Goal: Transaction & Acquisition: Purchase product/service

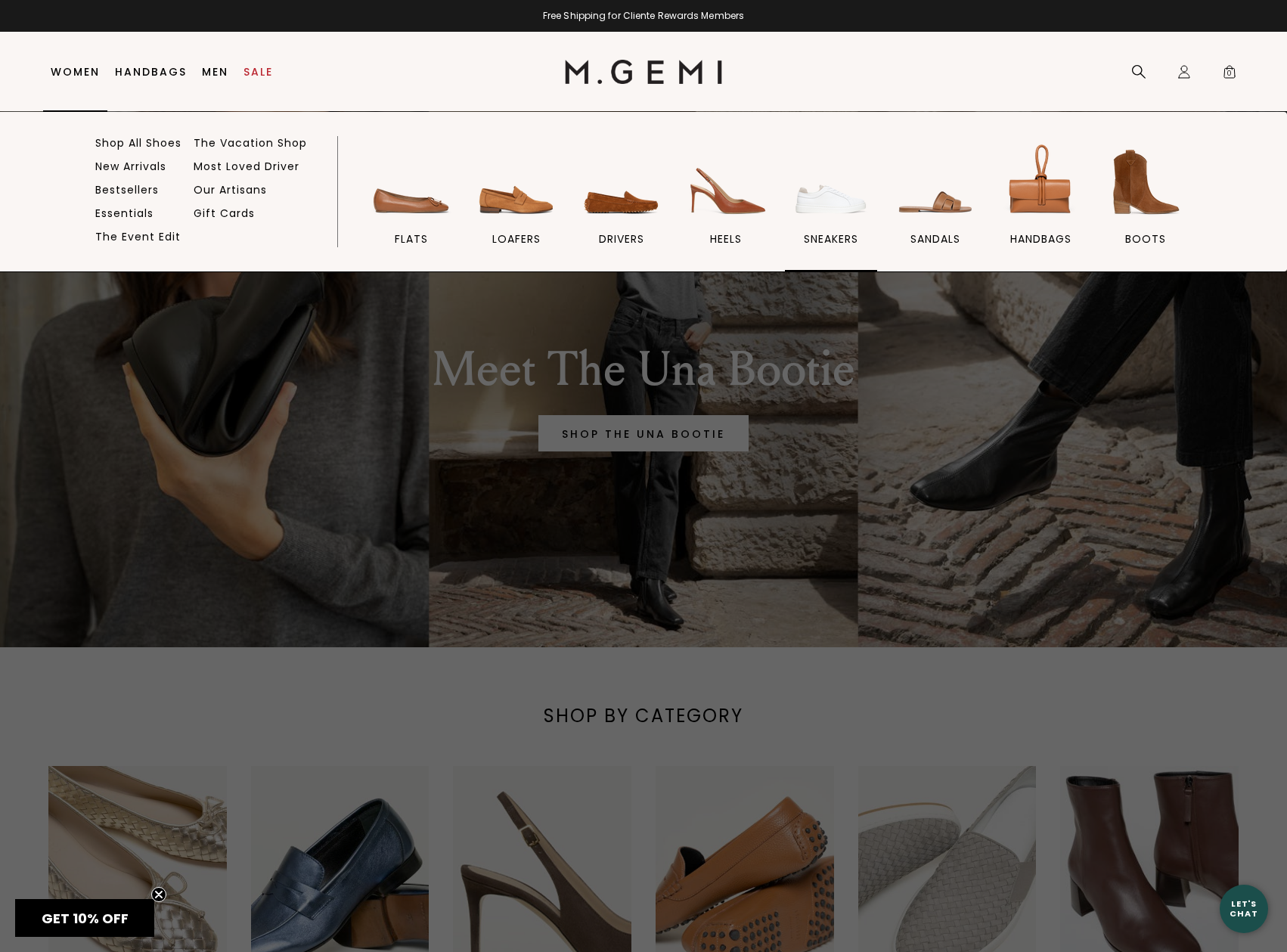
click at [828, 241] on span "sneakers" at bounding box center [832, 238] width 55 height 13
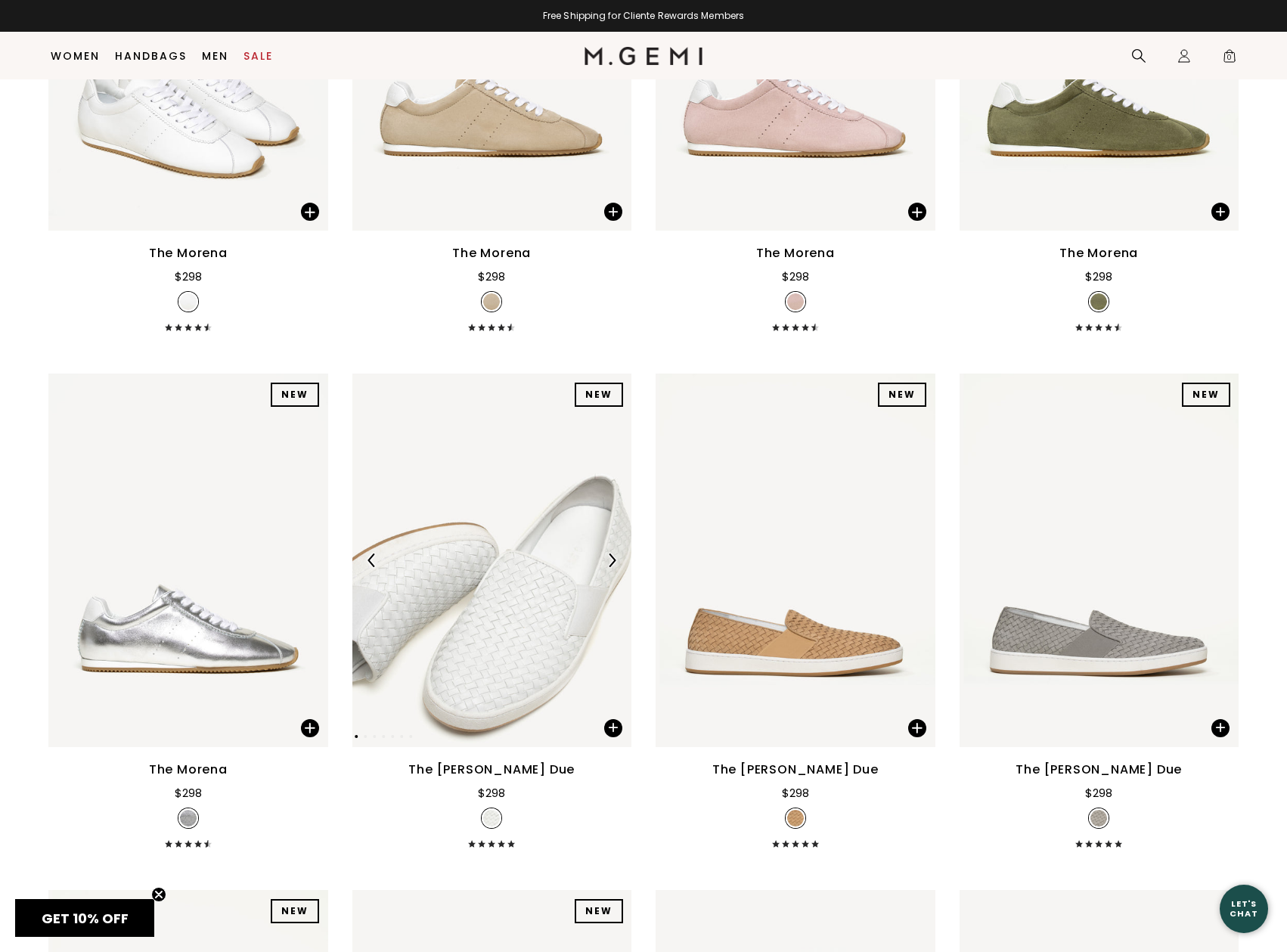
scroll to position [441, 1]
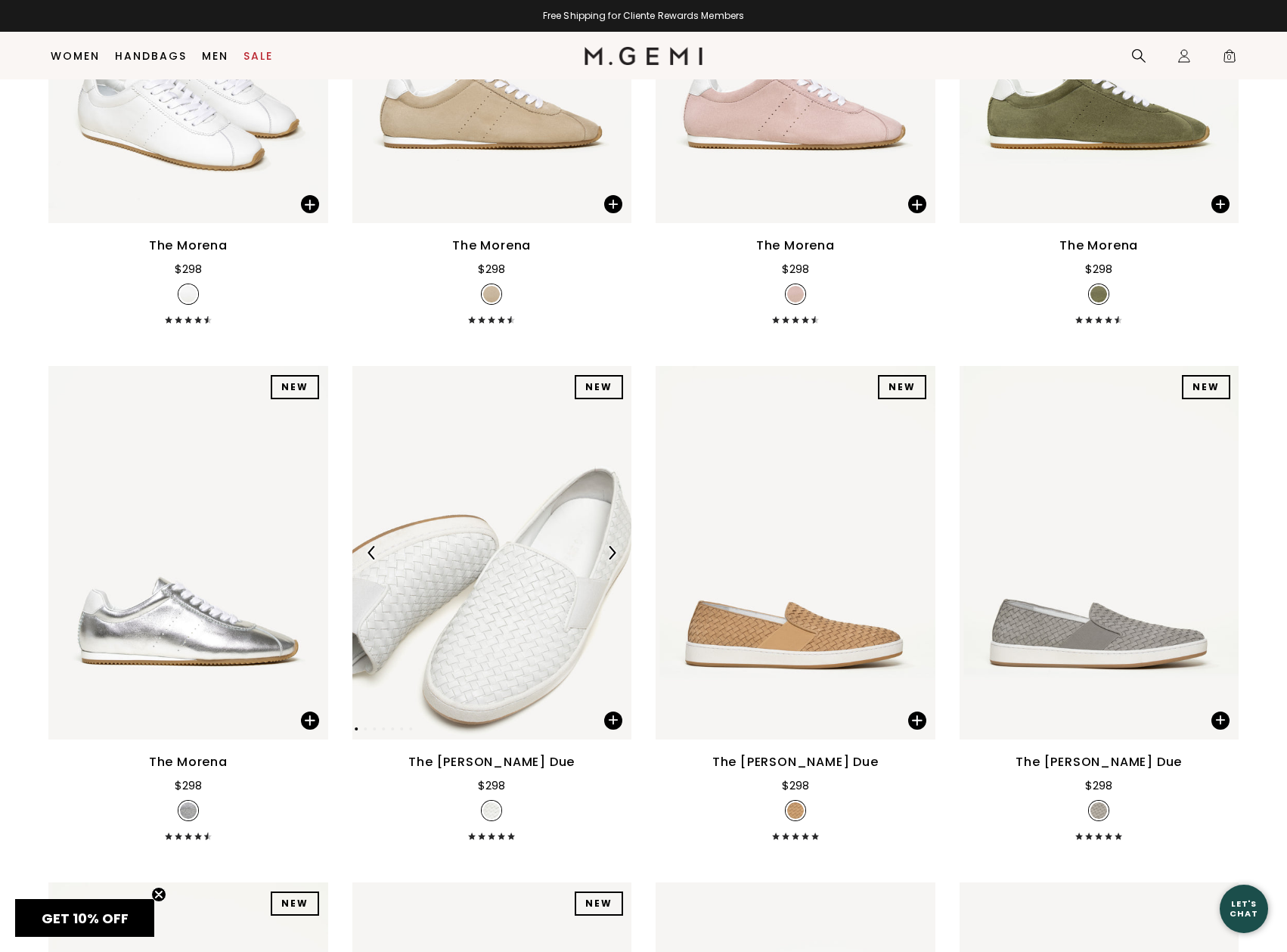
click at [496, 622] on img at bounding box center [492, 552] width 280 height 373
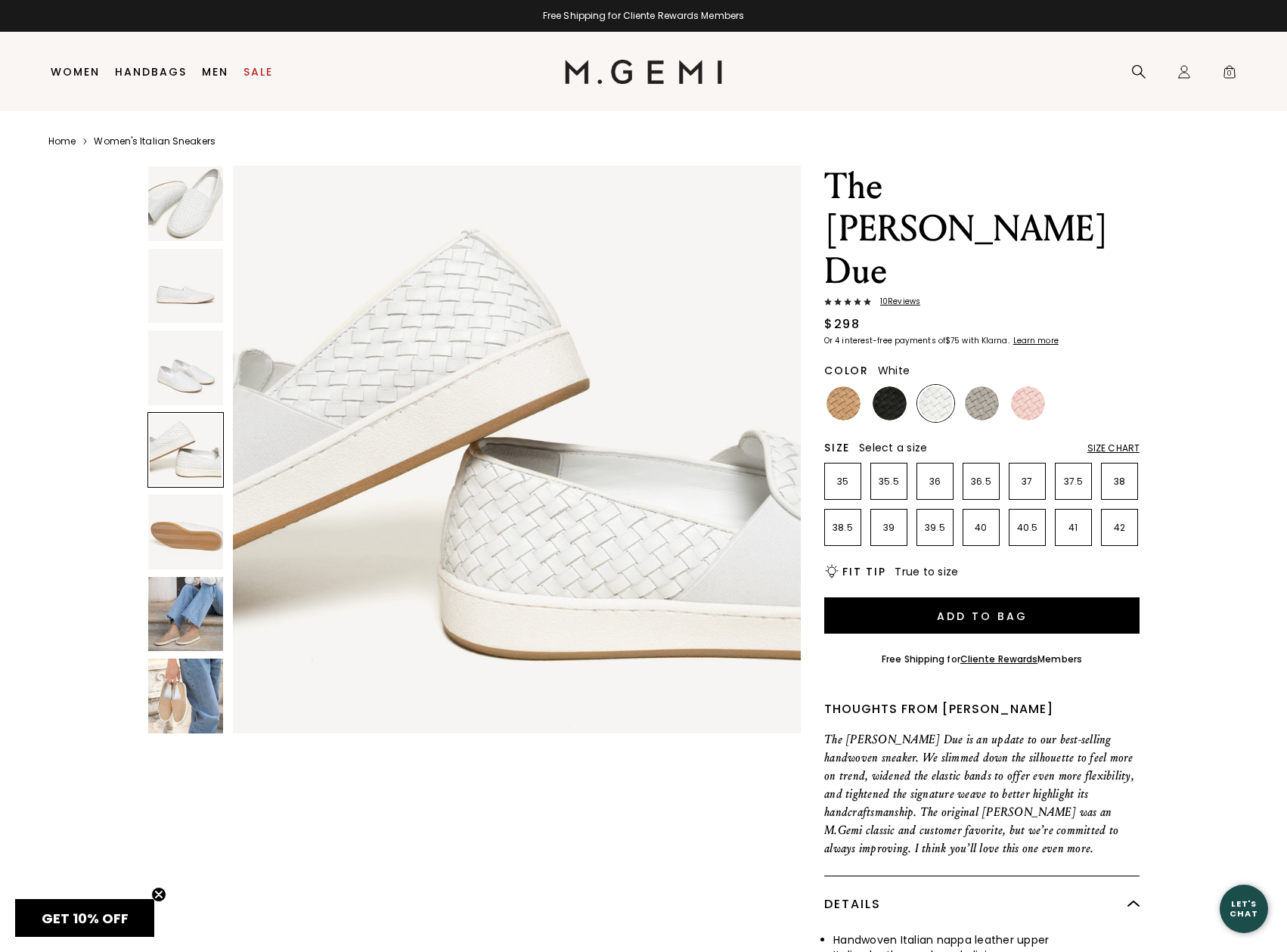
click at [190, 608] on img at bounding box center [185, 614] width 75 height 75
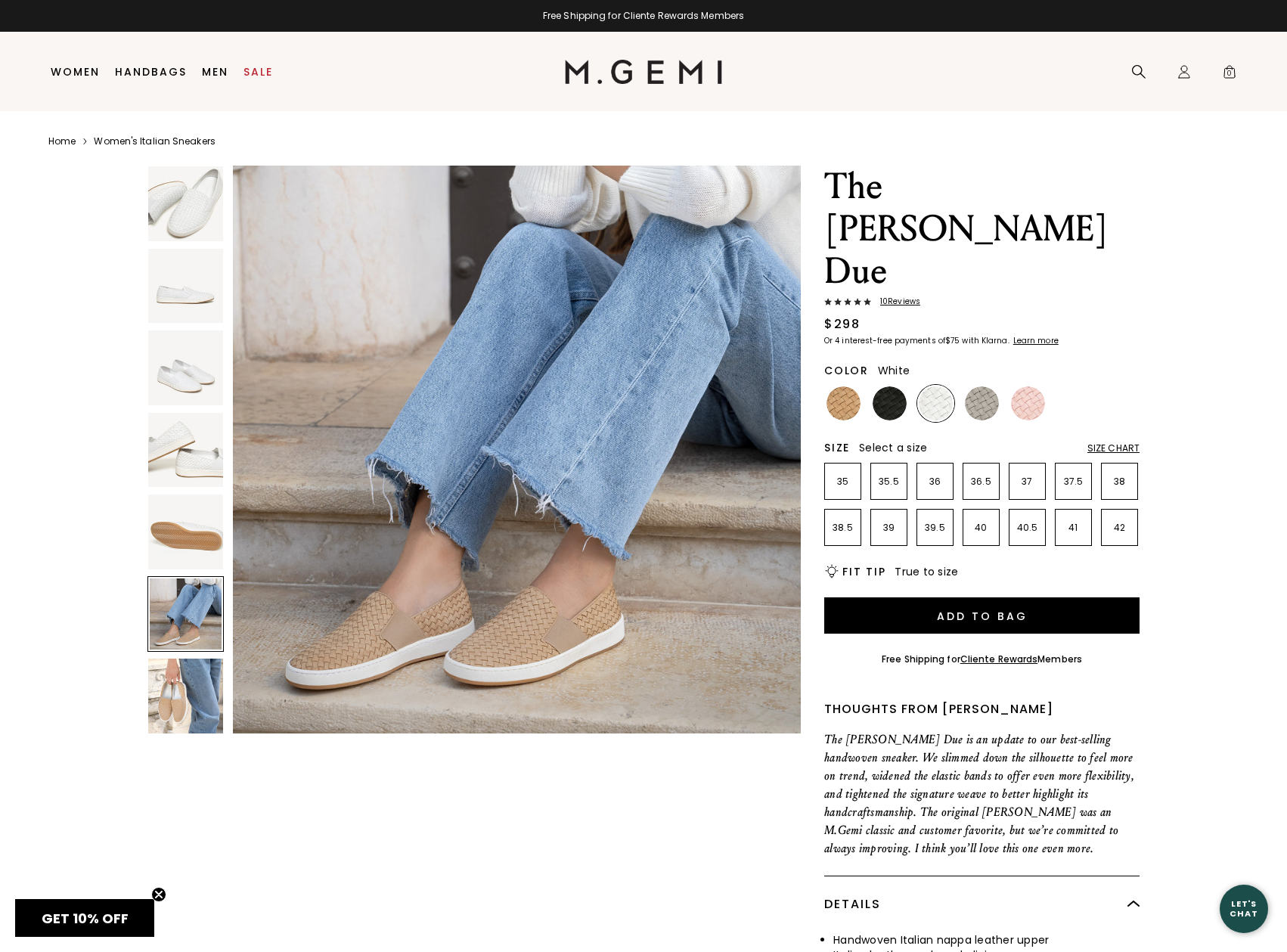
click at [189, 384] on img at bounding box center [185, 368] width 75 height 75
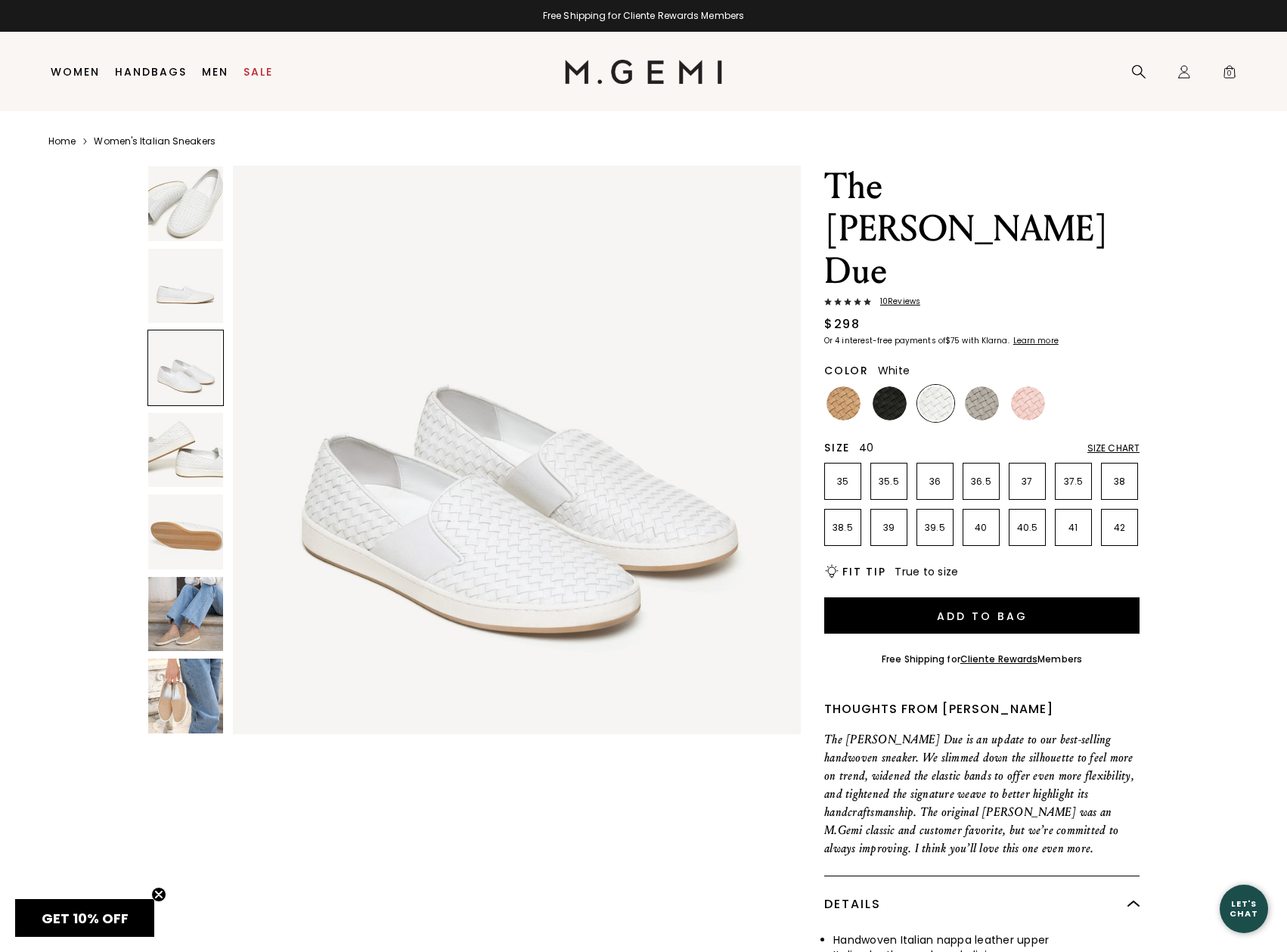
click at [986, 522] on p "40" at bounding box center [982, 528] width 36 height 12
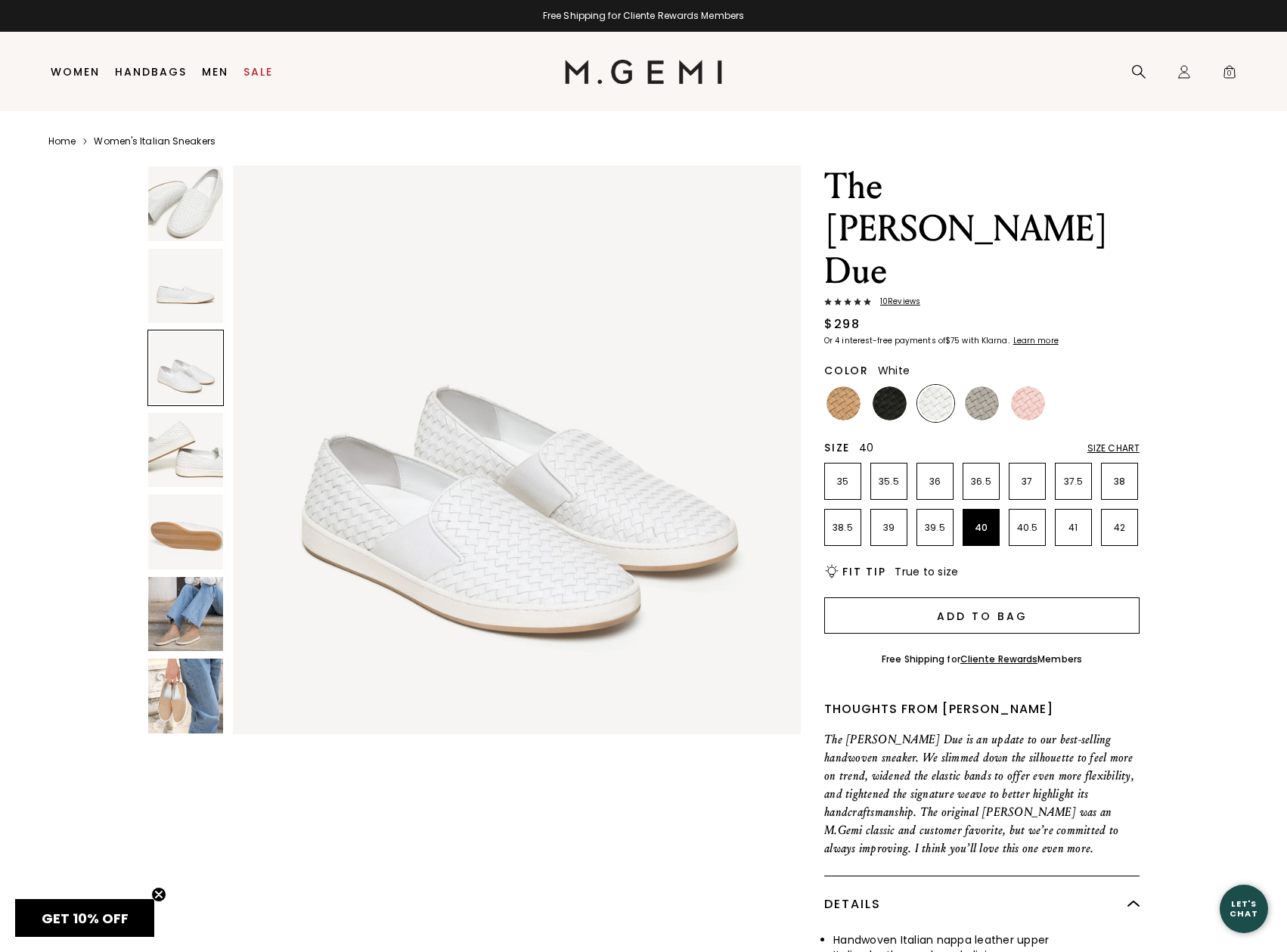
click at [983, 597] on button "Add to Bag" at bounding box center [982, 615] width 315 height 37
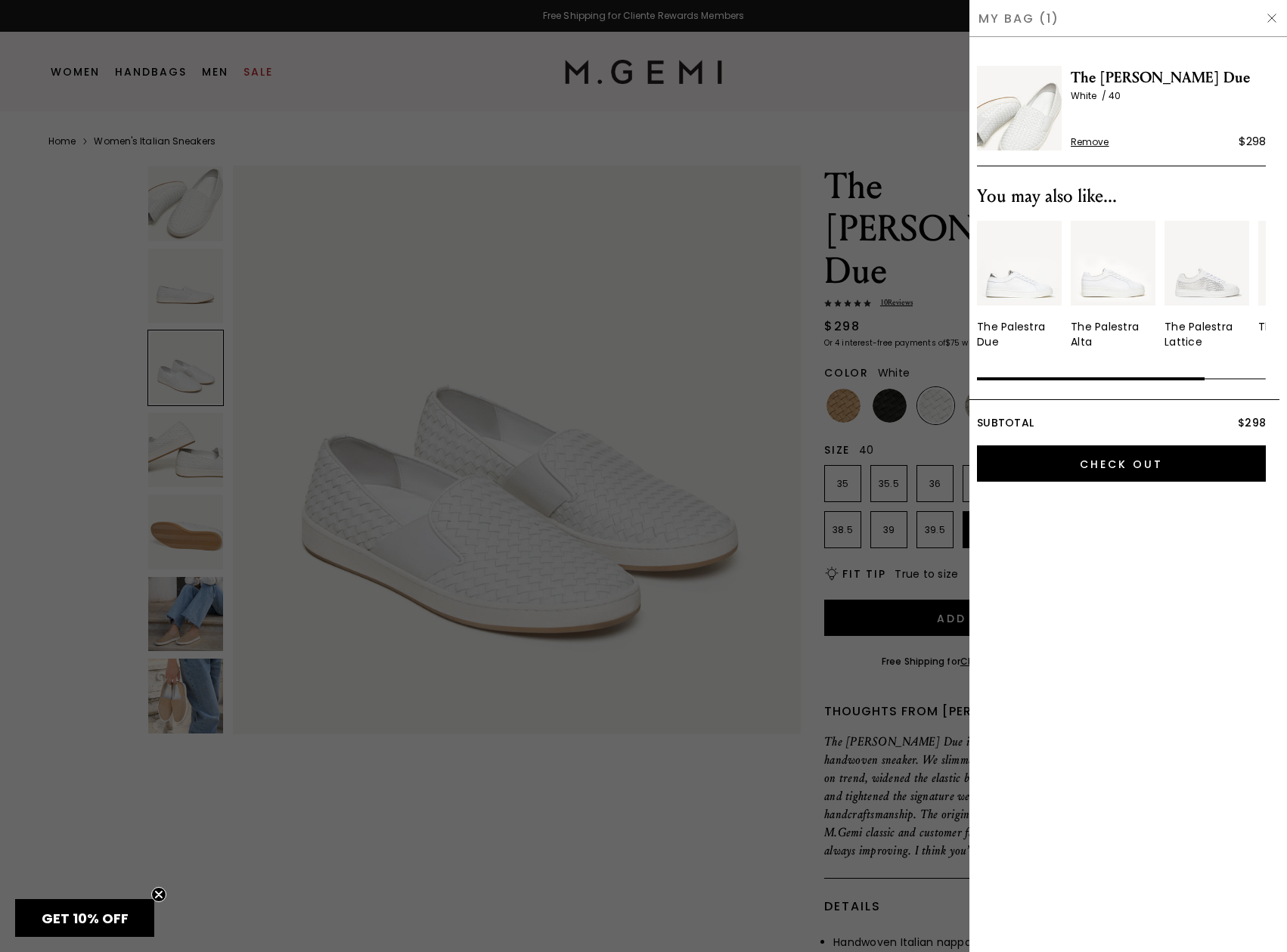
click at [1193, 279] on img "3 / 4" at bounding box center [1207, 263] width 85 height 85
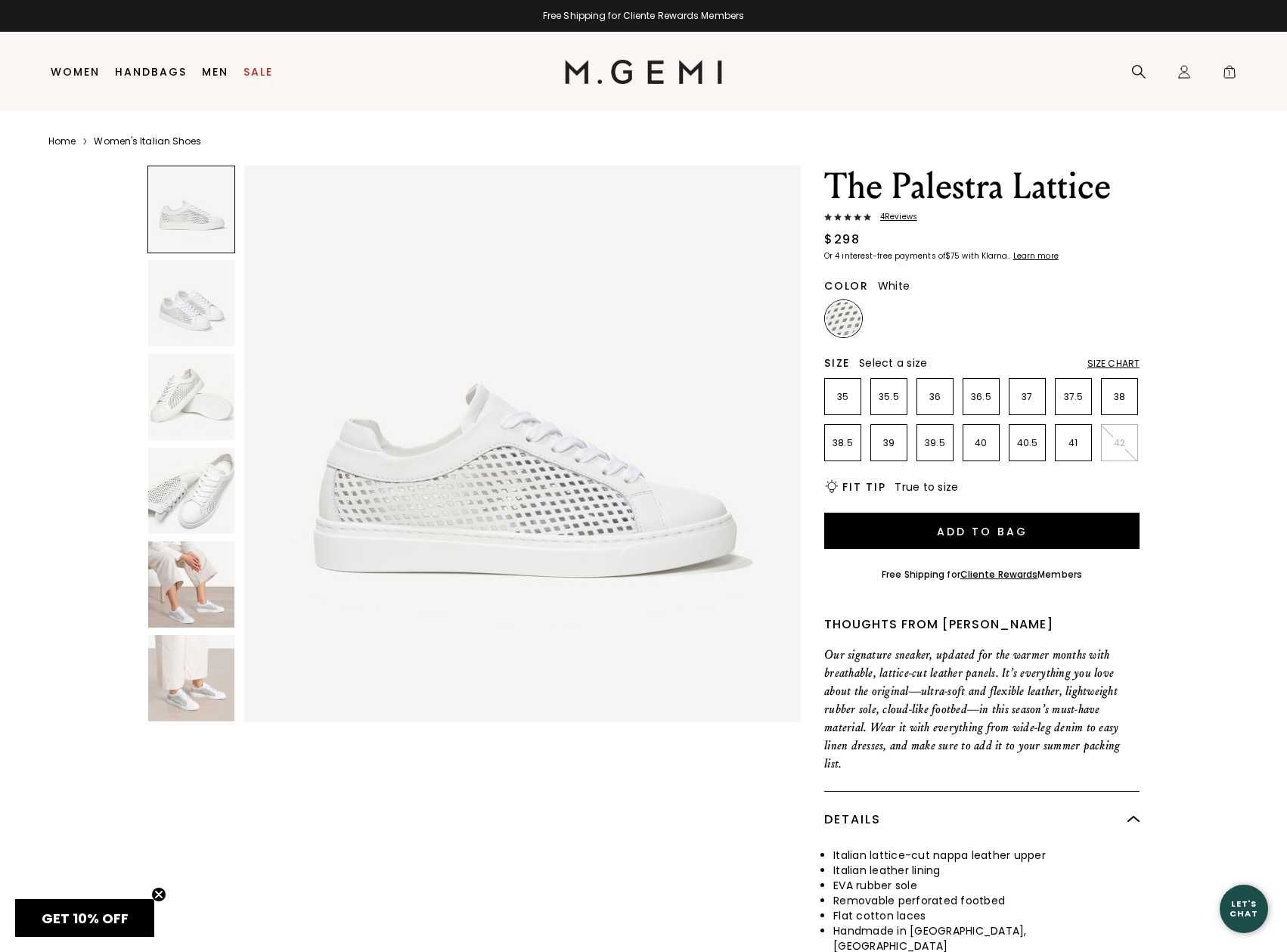
click at [173, 567] on img at bounding box center [191, 585] width 86 height 86
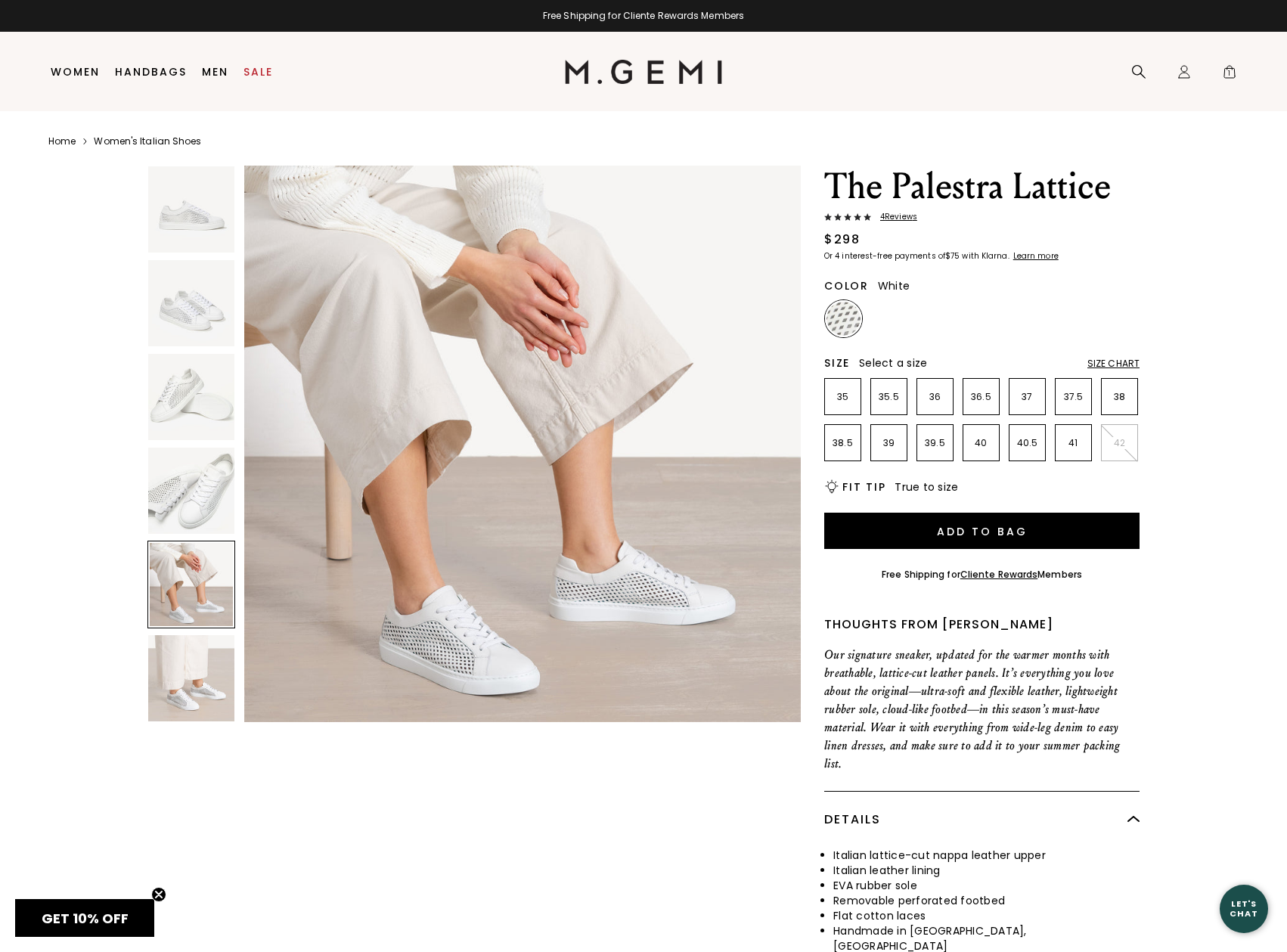
click at [163, 680] on img at bounding box center [191, 678] width 86 height 86
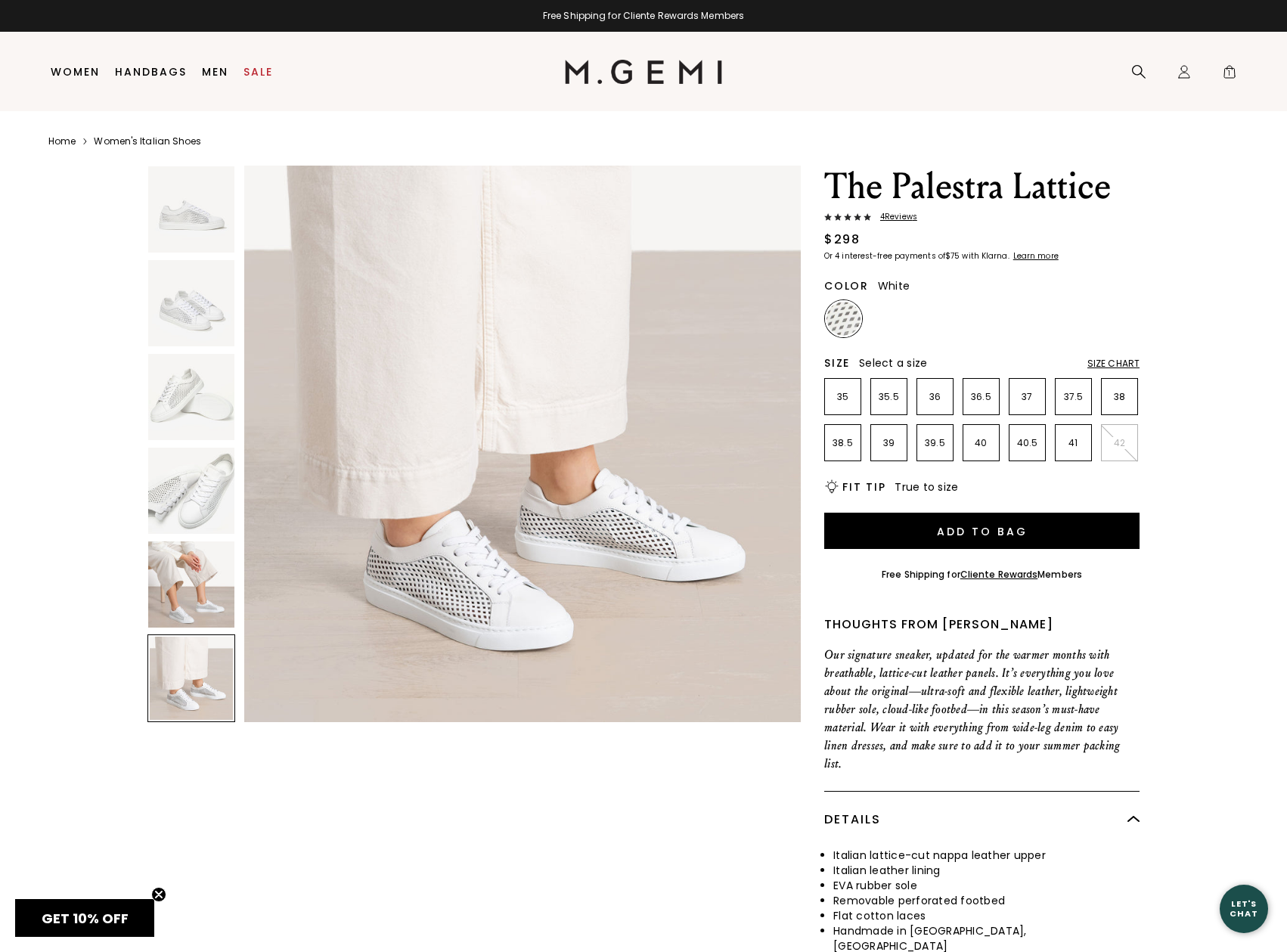
click at [171, 490] on img at bounding box center [191, 490] width 86 height 86
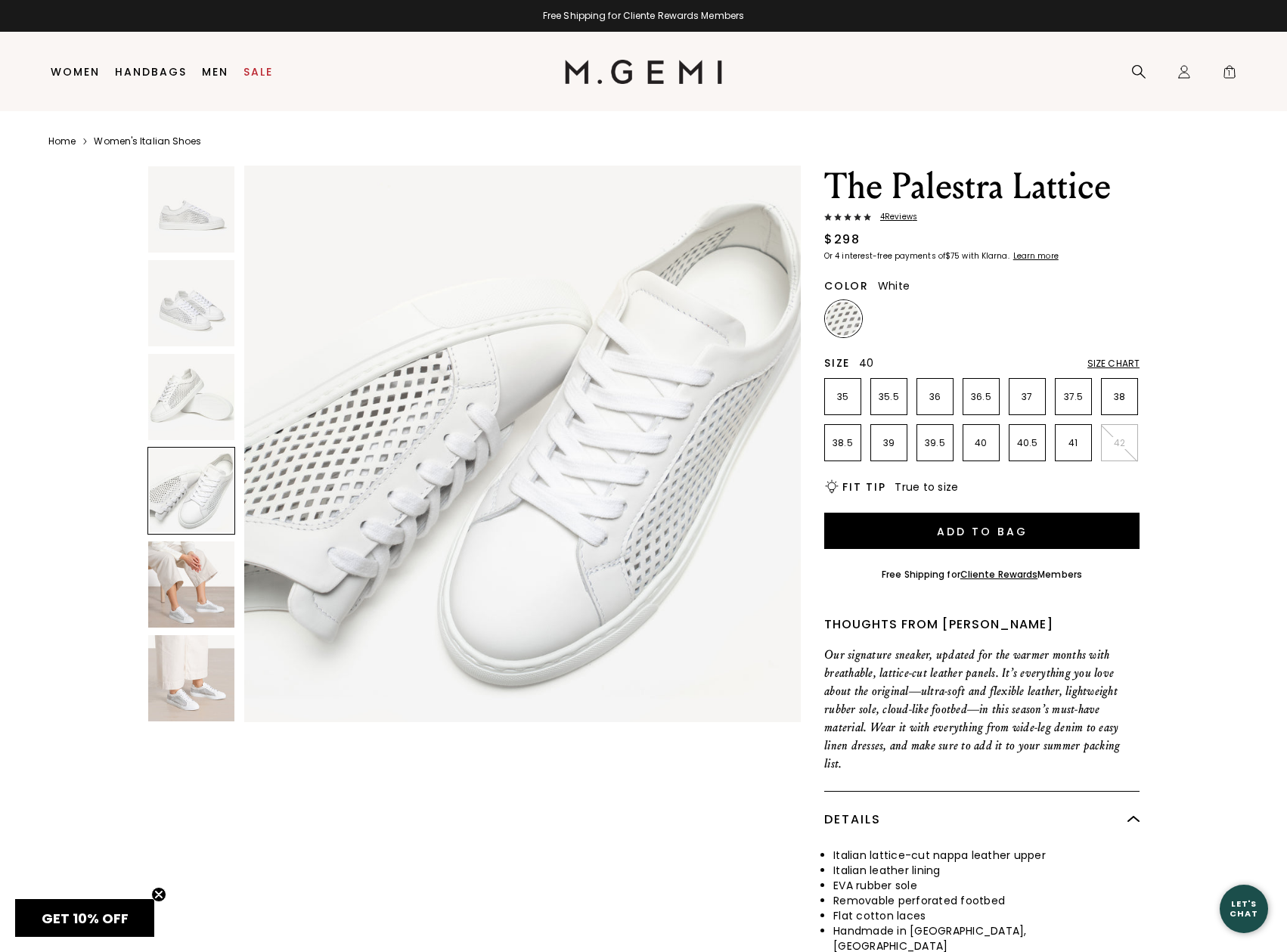
click at [979, 443] on p "40" at bounding box center [982, 443] width 36 height 12
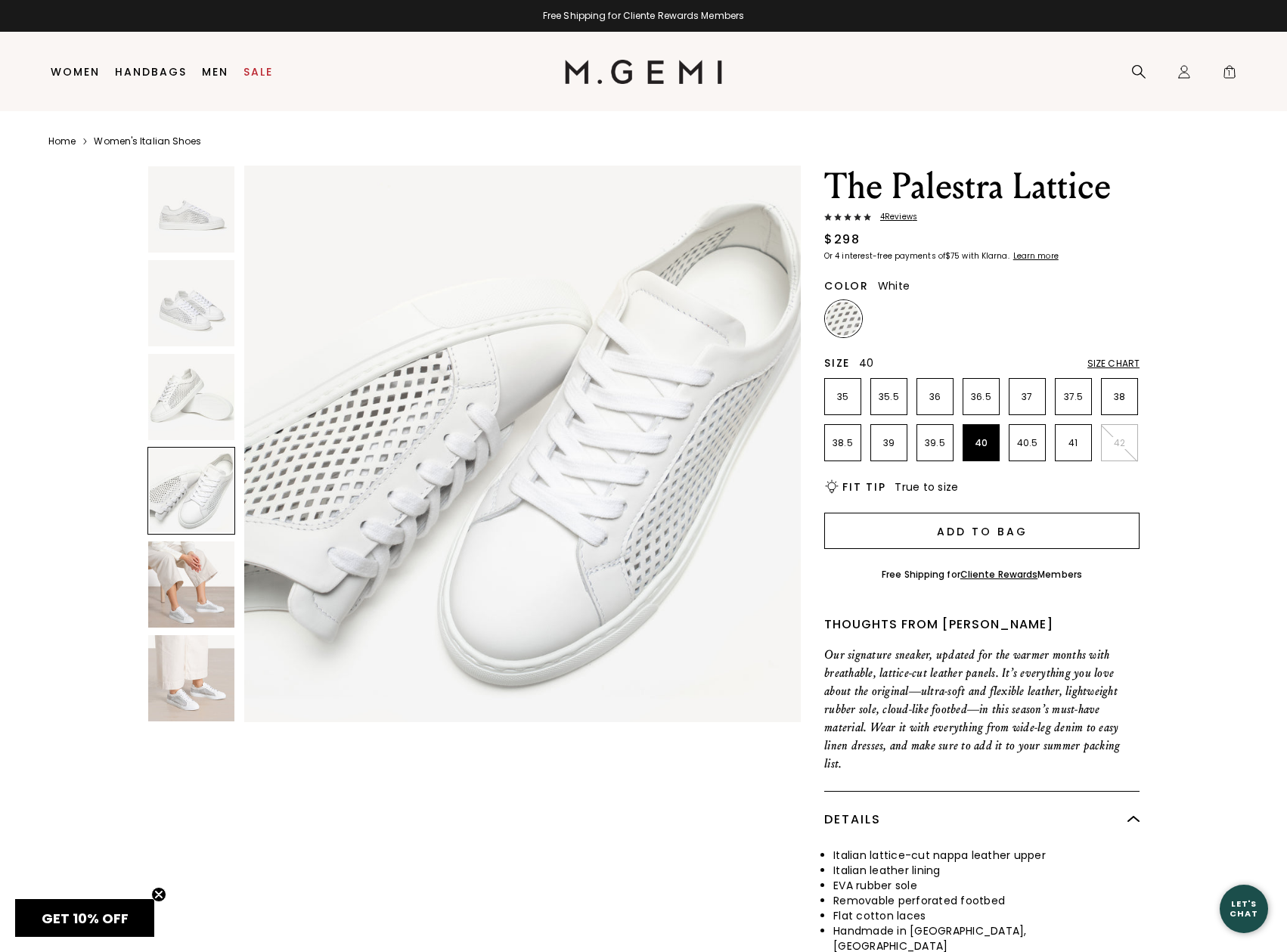
scroll to position [0, 0]
click at [956, 522] on button "Add to Bag" at bounding box center [982, 531] width 315 height 37
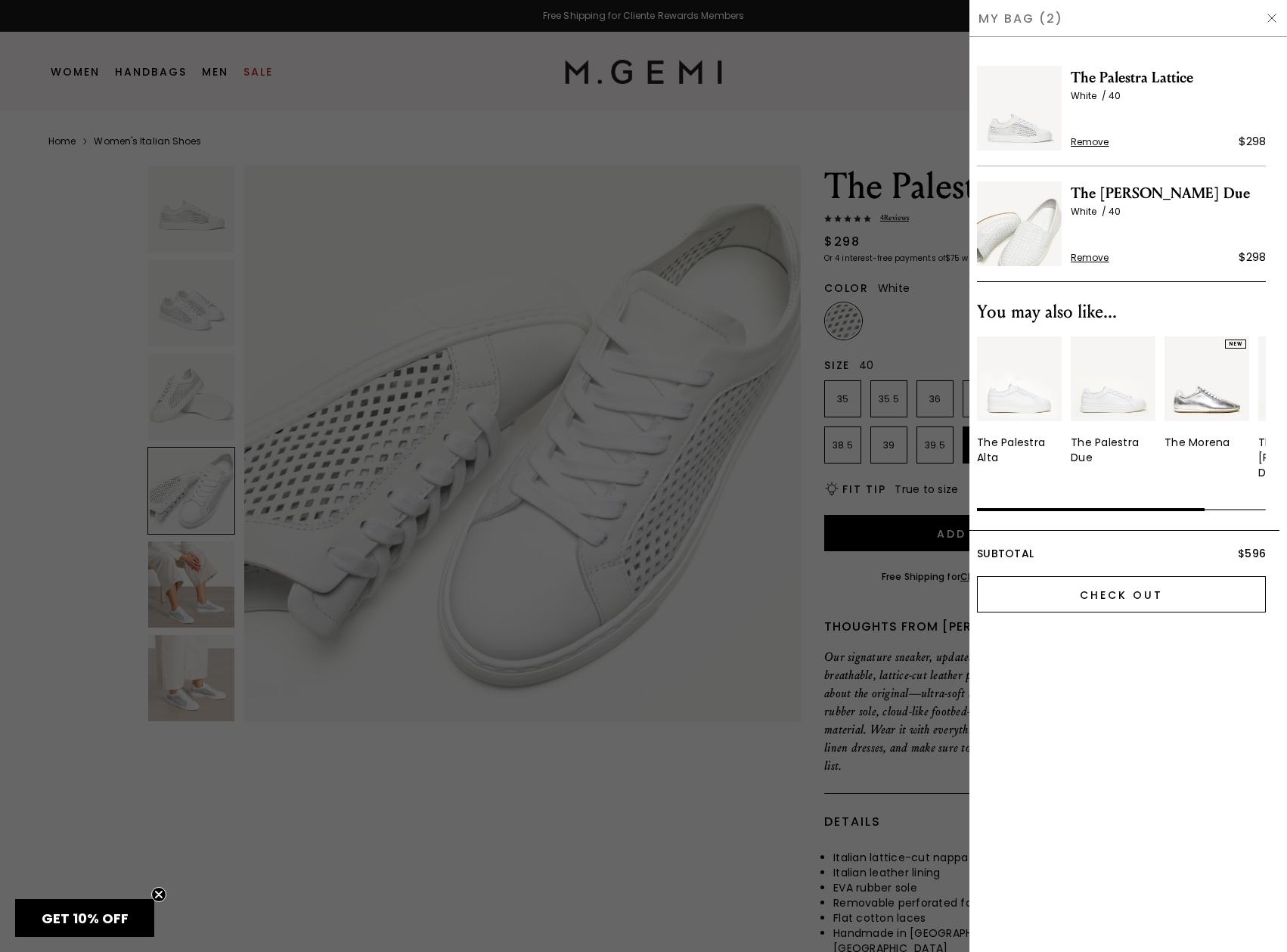
click at [1102, 576] on input "Check Out" at bounding box center [1121, 594] width 289 height 37
